Goal: Task Accomplishment & Management: Use online tool/utility

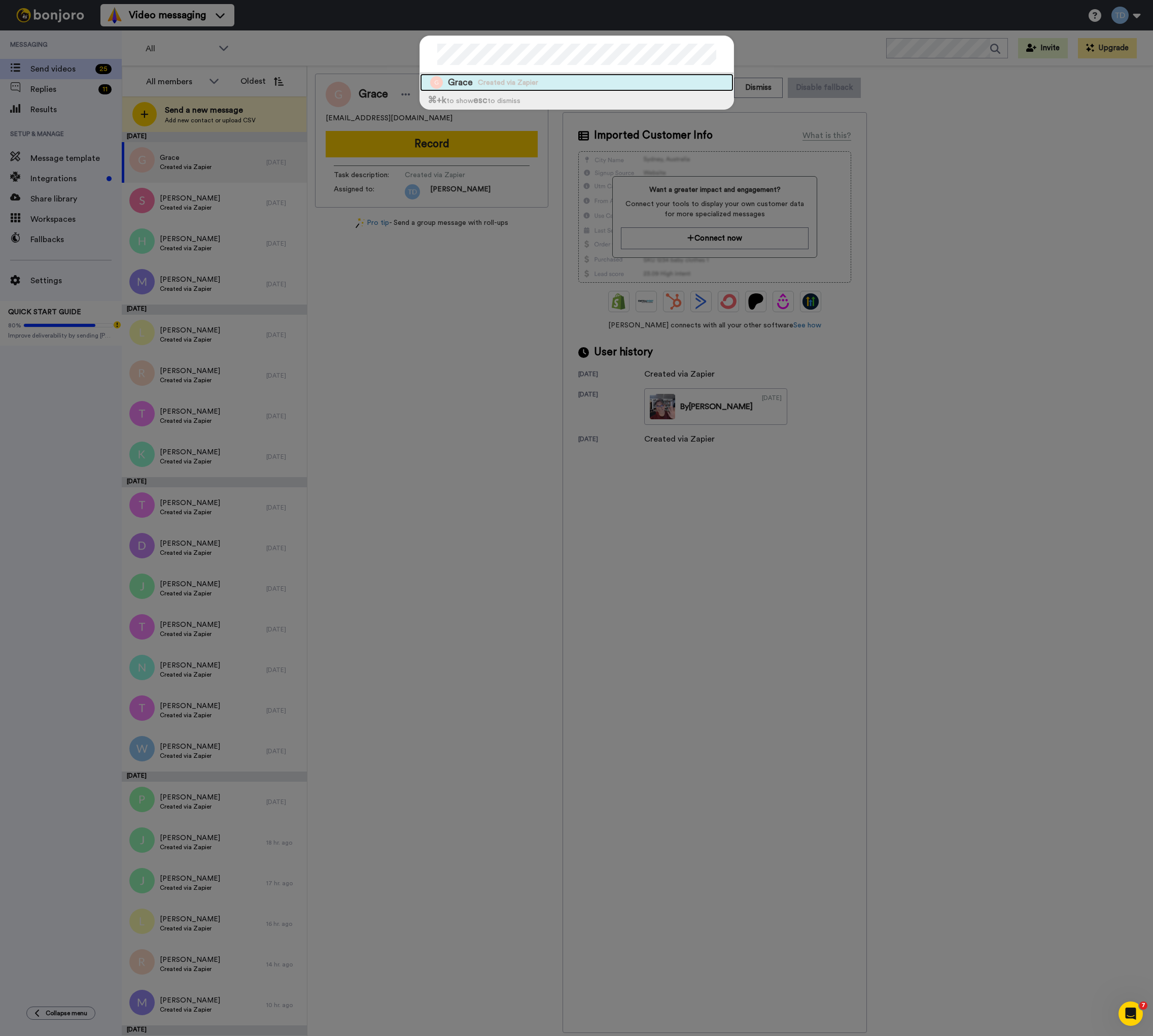
click at [489, 83] on span "Created via Zapier" at bounding box center [508, 82] width 60 height 11
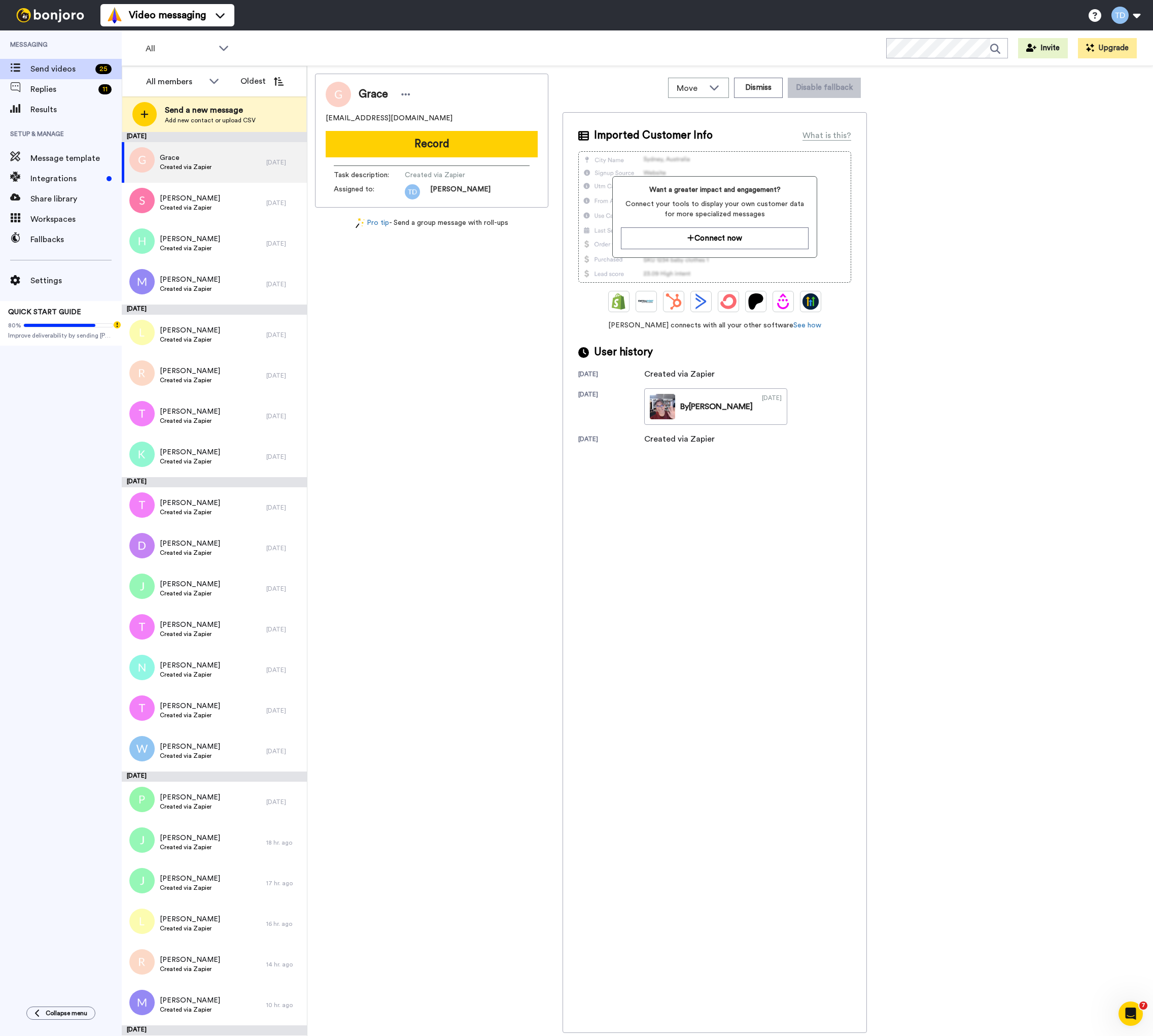
click at [476, 420] on div "Grace [EMAIL_ADDRESS][DOMAIN_NAME] Record Task description : Created via Zapier…" at bounding box center [432, 553] width 234 height 959
click at [772, 85] on button "Dismiss" at bounding box center [758, 87] width 49 height 20
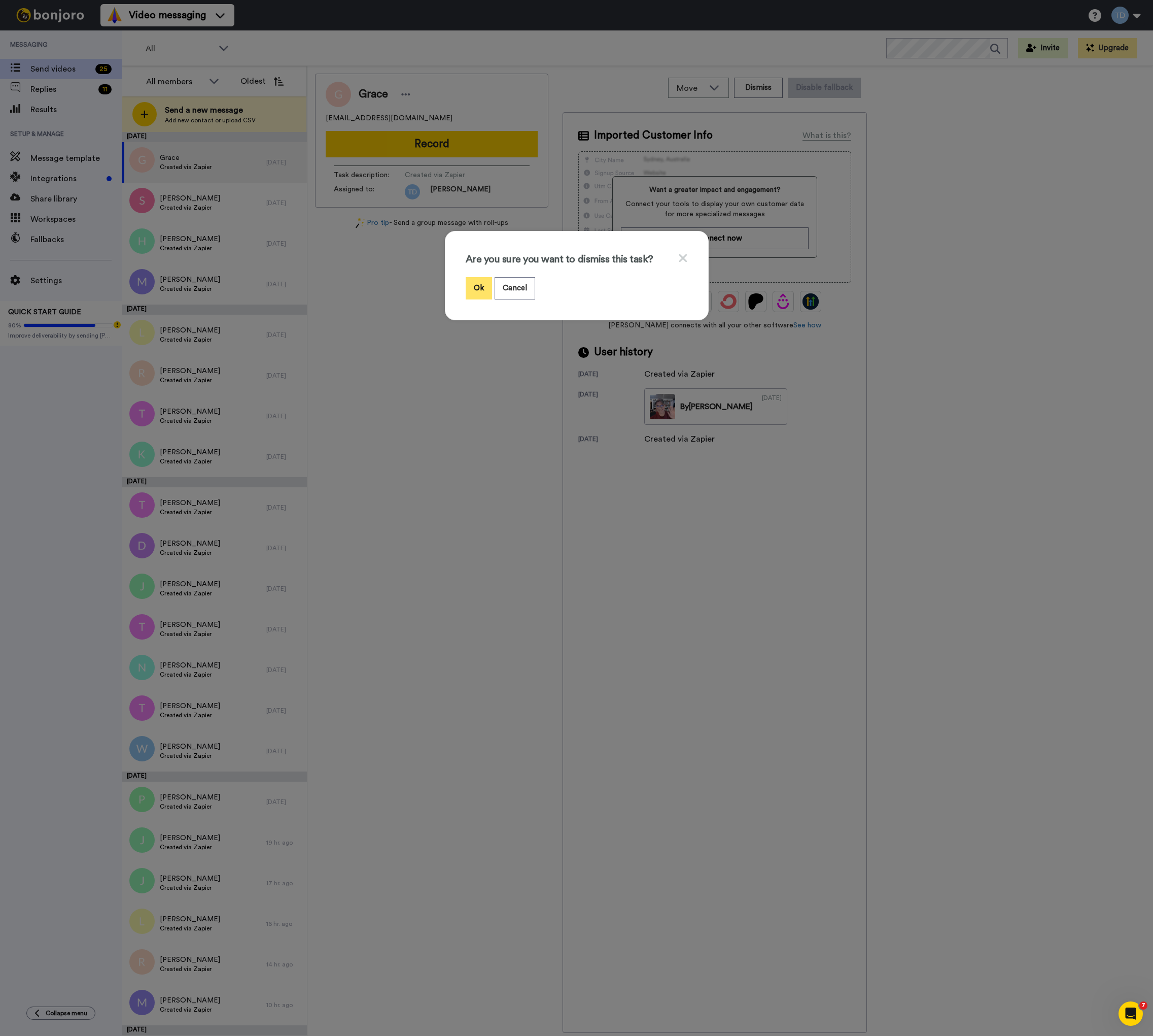
click at [483, 288] on button "Ok" at bounding box center [479, 288] width 27 height 22
